Goal: Find specific page/section: Find specific page/section

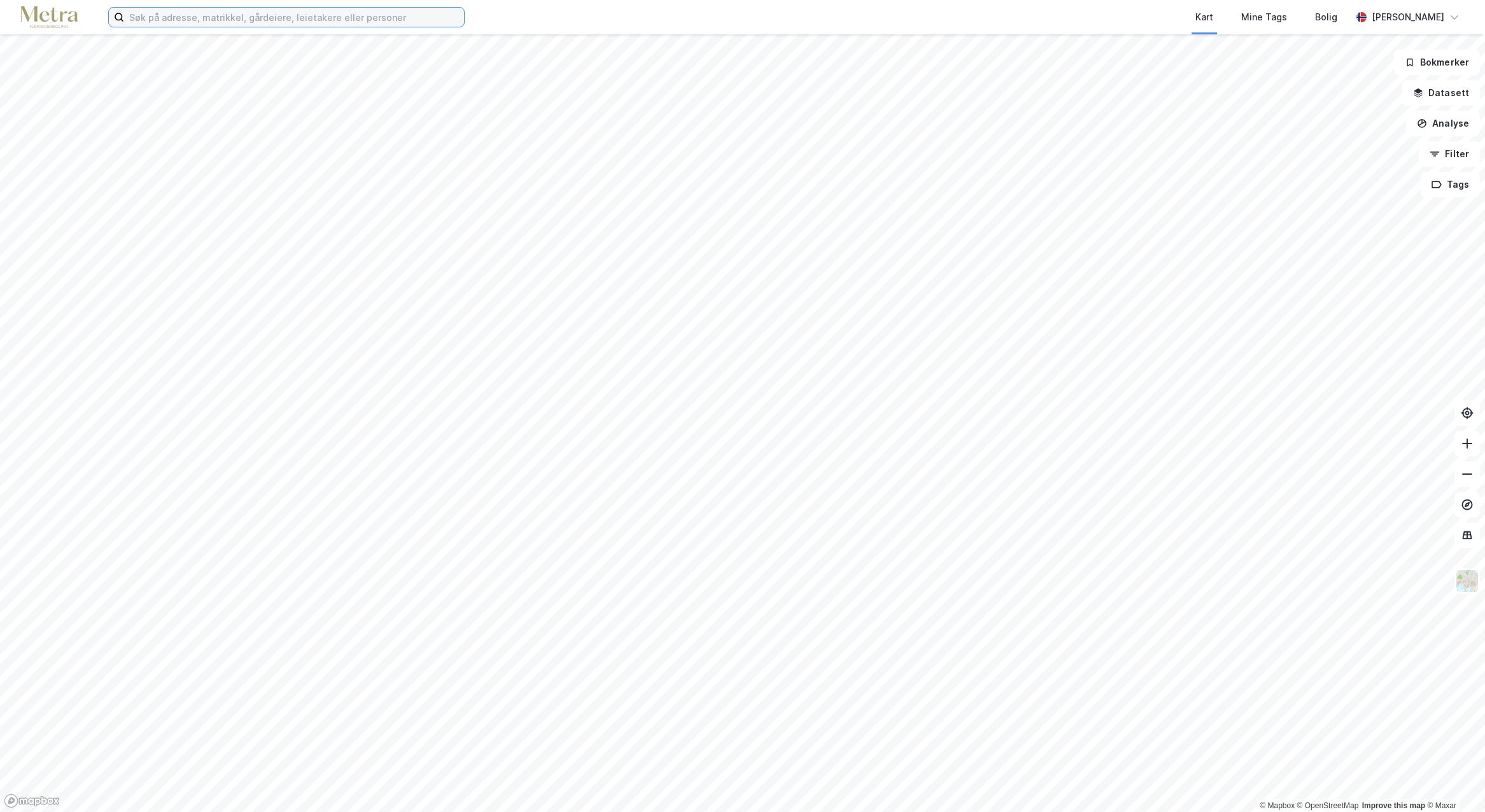
click at [187, 25] on input at bounding box center [293, 17] width 340 height 19
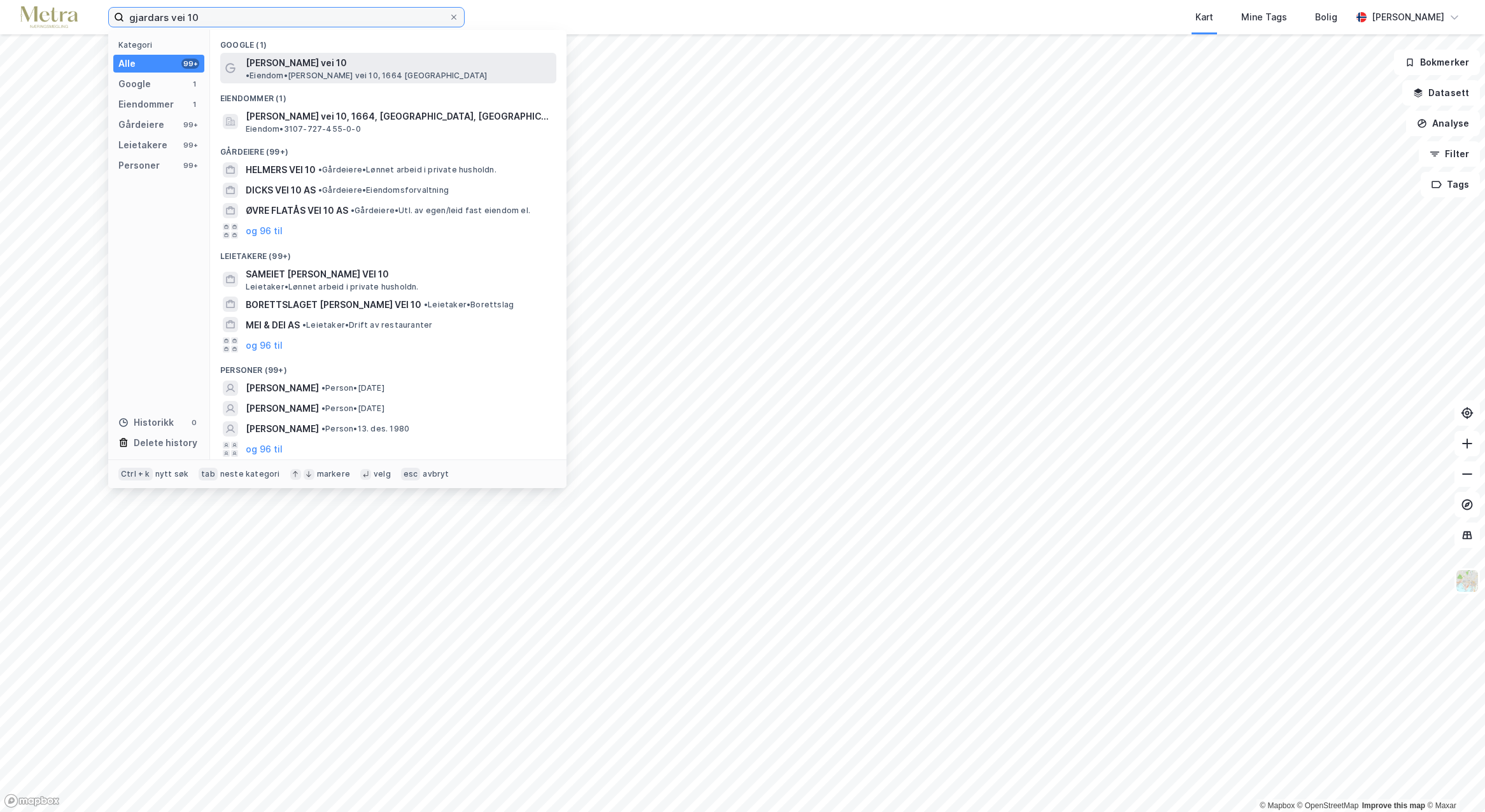
type input "gjardars vei 10"
click at [282, 60] on span "[PERSON_NAME] vei 10" at bounding box center [296, 62] width 102 height 15
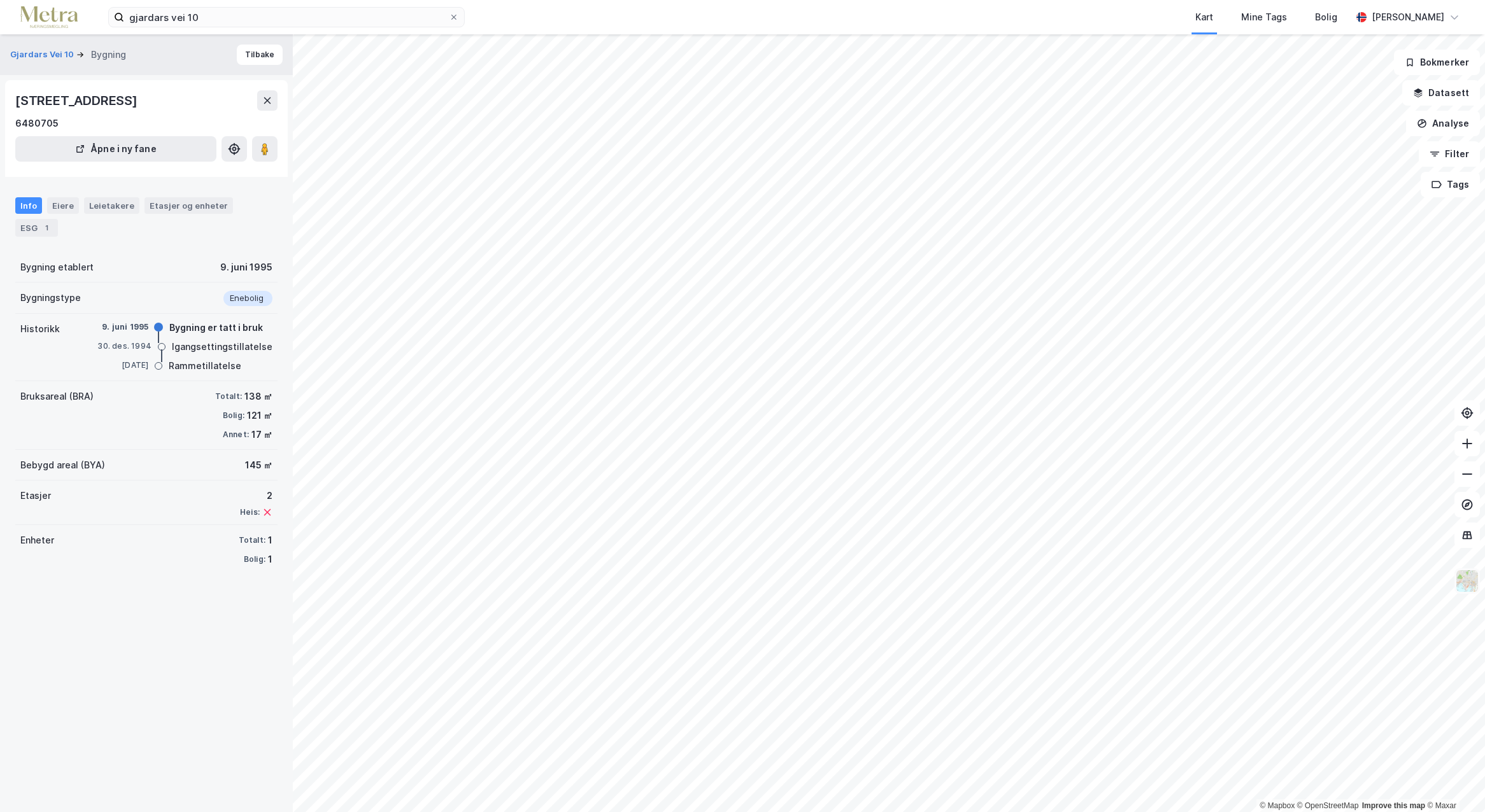
click at [1467, 584] on img at bounding box center [1467, 581] width 24 height 24
click at [262, 147] on image at bounding box center [265, 149] width 7 height 13
click at [270, 150] on icon at bounding box center [265, 149] width 13 height 13
